Goal: Find specific page/section: Find specific page/section

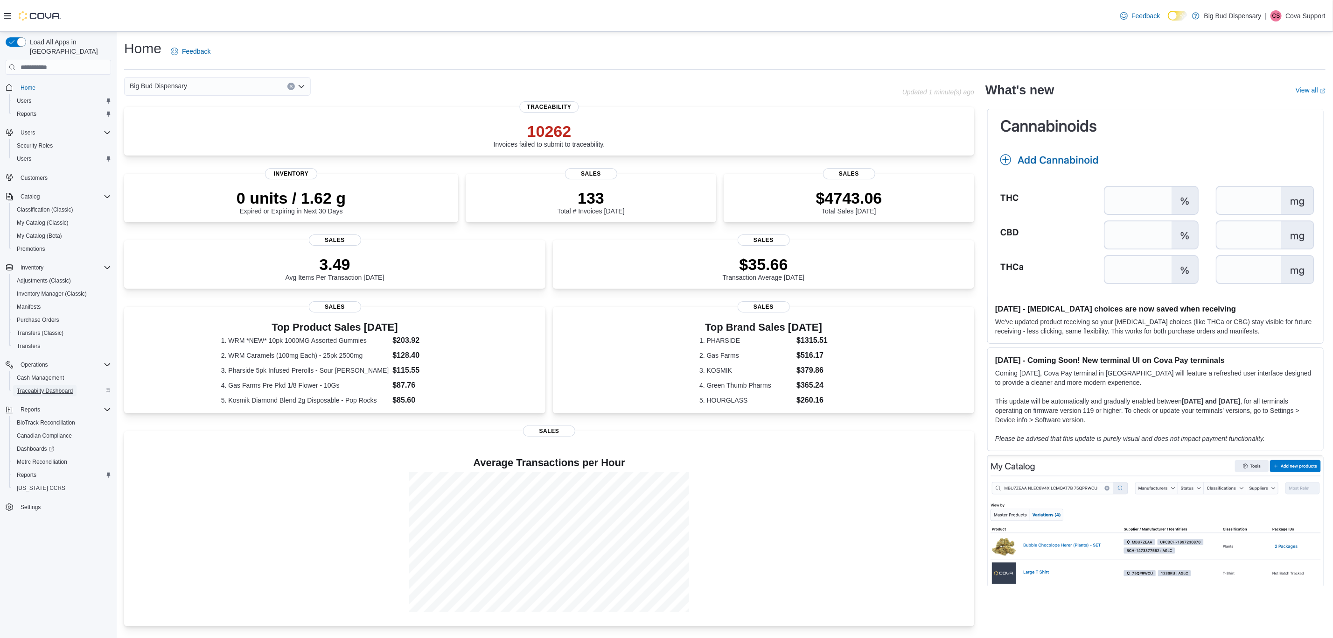
click at [46, 387] on span "Traceabilty Dashboard" at bounding box center [45, 390] width 56 height 7
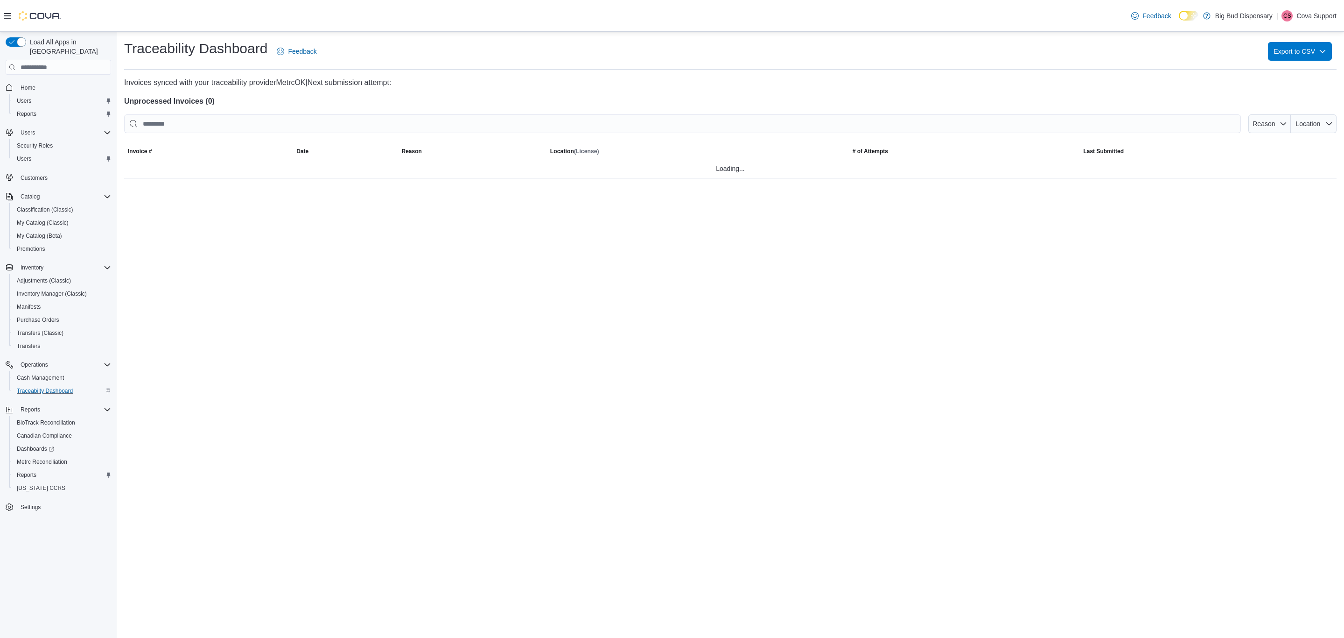
click at [1308, 21] on div "Feedback Dark Mode Big Bud Dispensary | [PERSON_NAME] Support" at bounding box center [1232, 16] width 209 height 19
click at [1311, 13] on p "Cova Support" at bounding box center [1317, 15] width 40 height 11
click at [1280, 96] on span "Sign Out" at bounding box center [1276, 95] width 25 height 9
